Goal: Find specific page/section: Find specific page/section

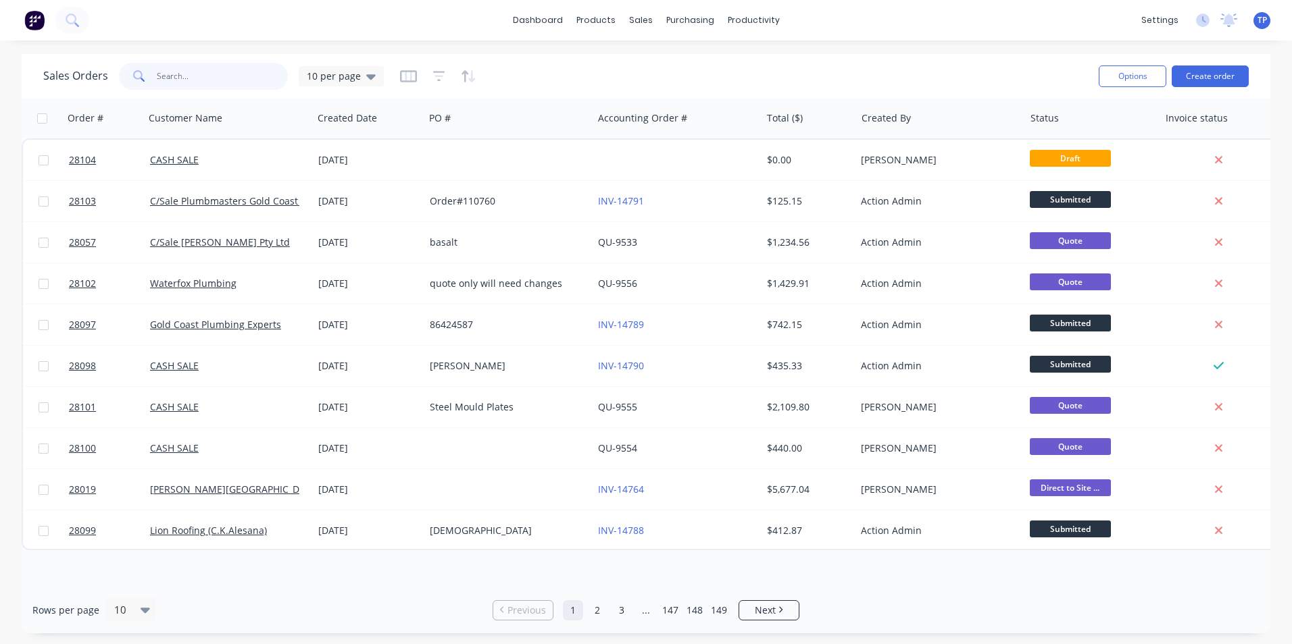
click at [174, 74] on input "text" at bounding box center [223, 76] width 132 height 27
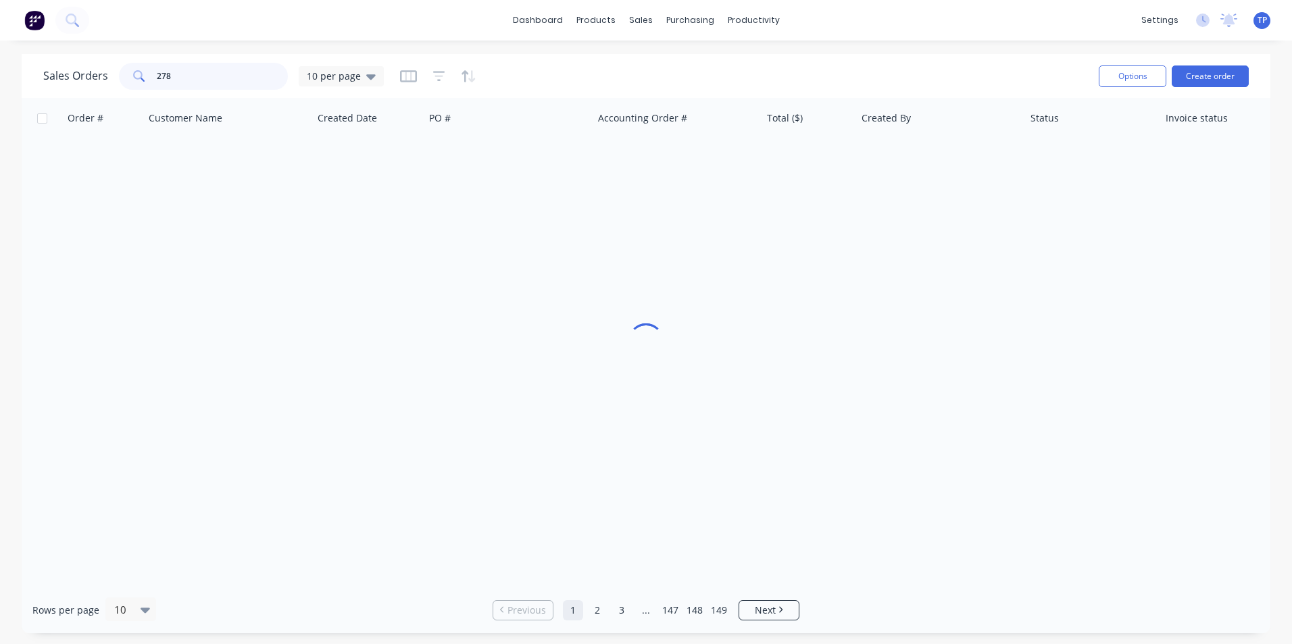
type input "2788"
click at [196, 73] on input "2788" at bounding box center [223, 76] width 132 height 27
type input "2"
click at [674, 59] on div "Sales Orders" at bounding box center [690, 65] width 55 height 12
